Goal: Find specific page/section

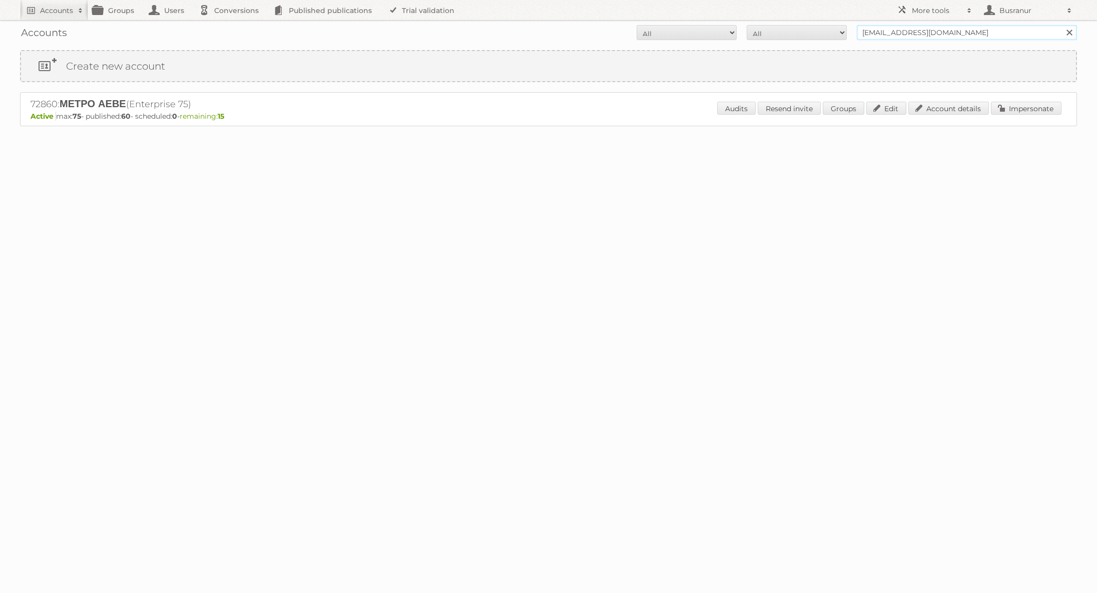
click at [903, 37] on input "[EMAIL_ADDRESS][DOMAIN_NAME]" at bounding box center [967, 32] width 220 height 15
paste input "[EMAIL_ADDRESS][DOMAIN_NAME]"
type input "[EMAIL_ADDRESS][DOMAIN_NAME]"
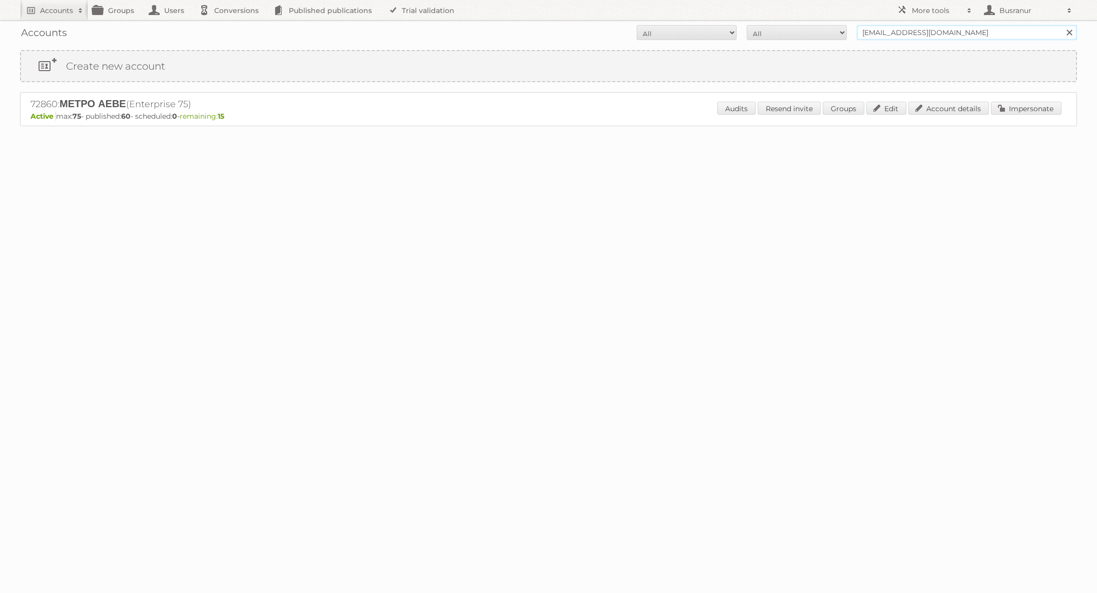
click at [1062, 25] on input "Search" at bounding box center [1069, 32] width 15 height 15
click at [907, 31] on input "[EMAIL_ADDRESS][DOMAIN_NAME]" at bounding box center [967, 32] width 220 height 15
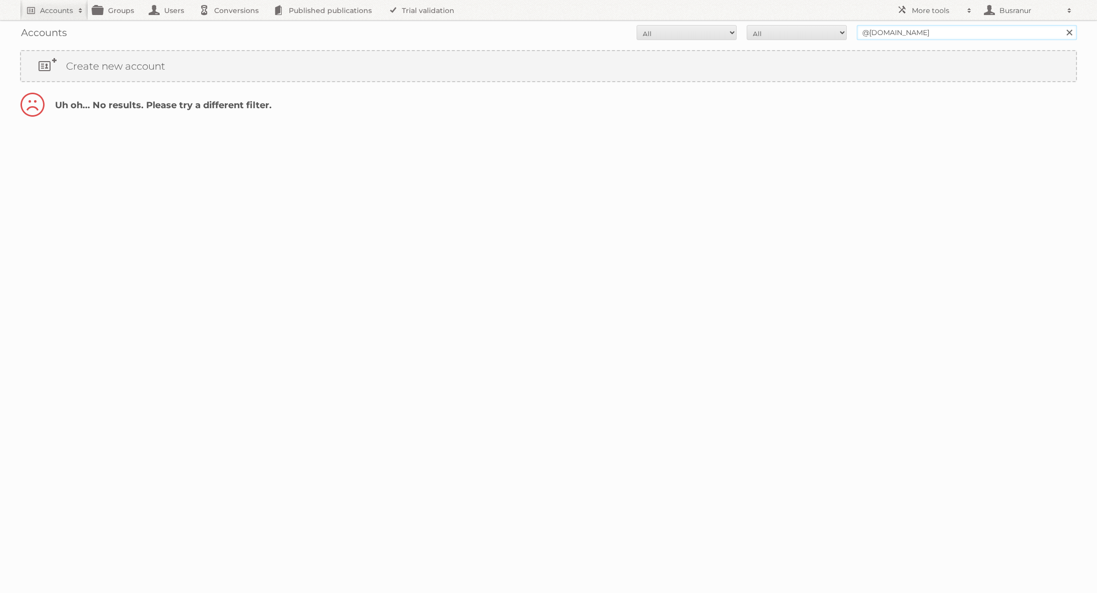
type input "@jolamode.nl"
click at [1062, 25] on input "Search" at bounding box center [1069, 32] width 15 height 15
click at [938, 112] on link "Account details" at bounding box center [949, 108] width 81 height 13
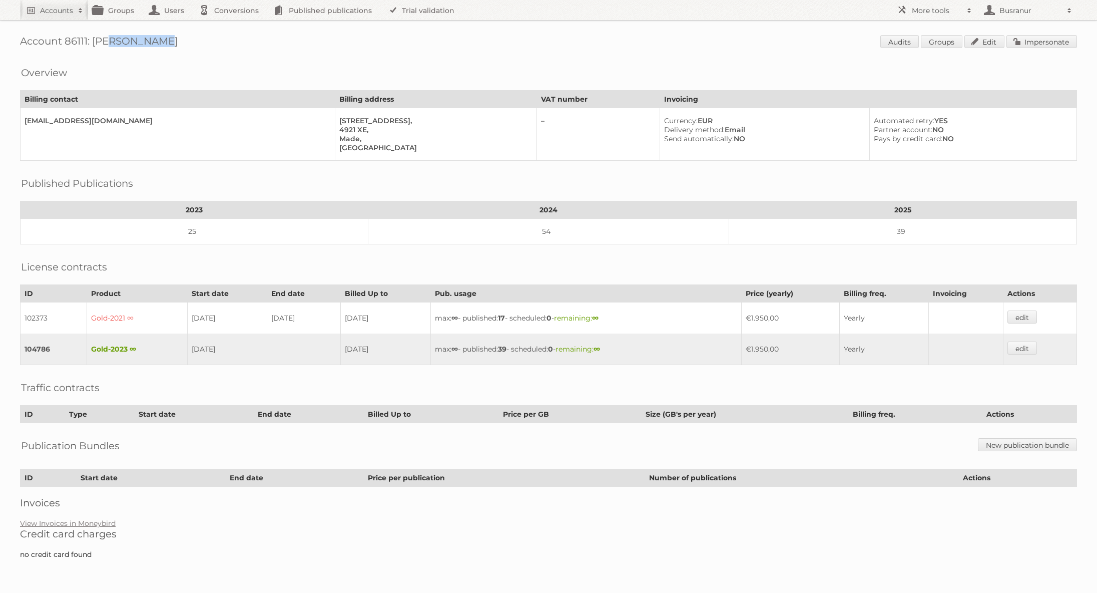
drag, startPoint x: 142, startPoint y: 42, endPoint x: 92, endPoint y: 43, distance: 49.6
click at [92, 43] on h1 "Account 86111: Jola Mode Audits Groups Edit Impersonate" at bounding box center [548, 42] width 1057 height 15
copy h1 "Jola Mode"
click at [89, 519] on link "View Invoices in Moneybird" at bounding box center [68, 523] width 96 height 9
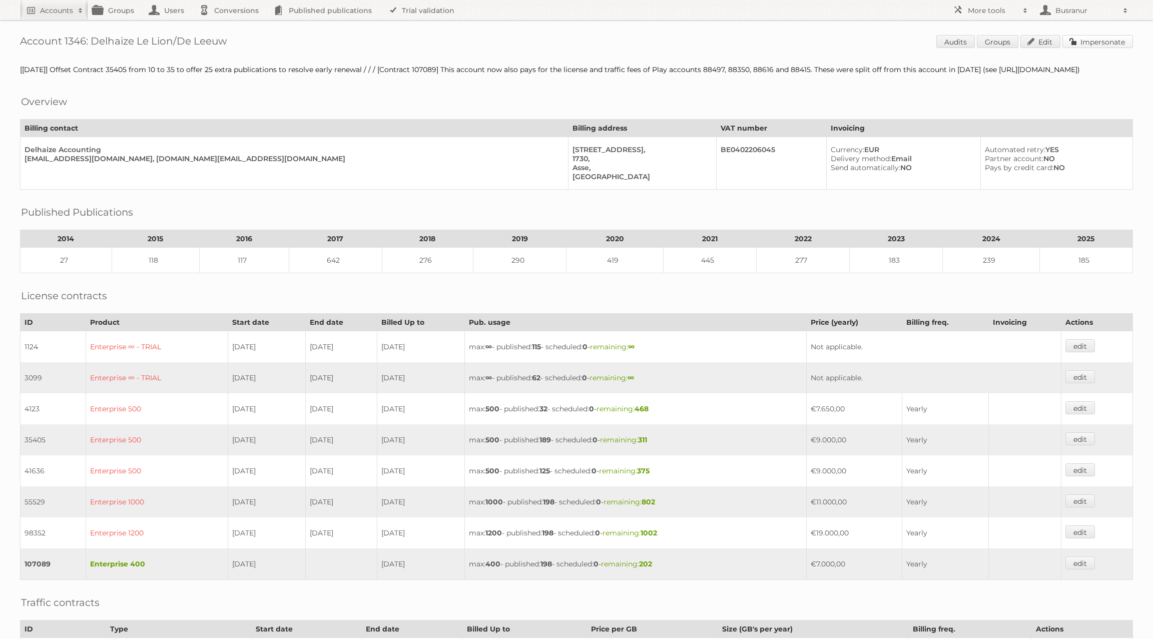
click at [1117, 43] on link "Impersonate" at bounding box center [1098, 41] width 71 height 13
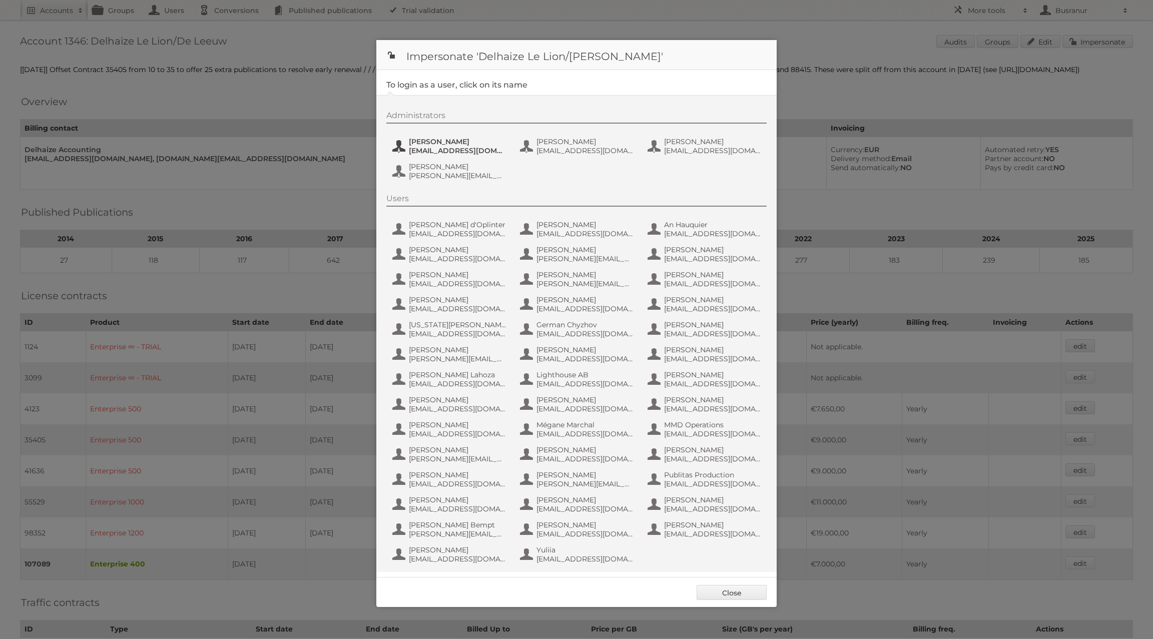
click at [448, 147] on span "[EMAIL_ADDRESS][DOMAIN_NAME]" at bounding box center [457, 150] width 97 height 9
